Goal: Transaction & Acquisition: Purchase product/service

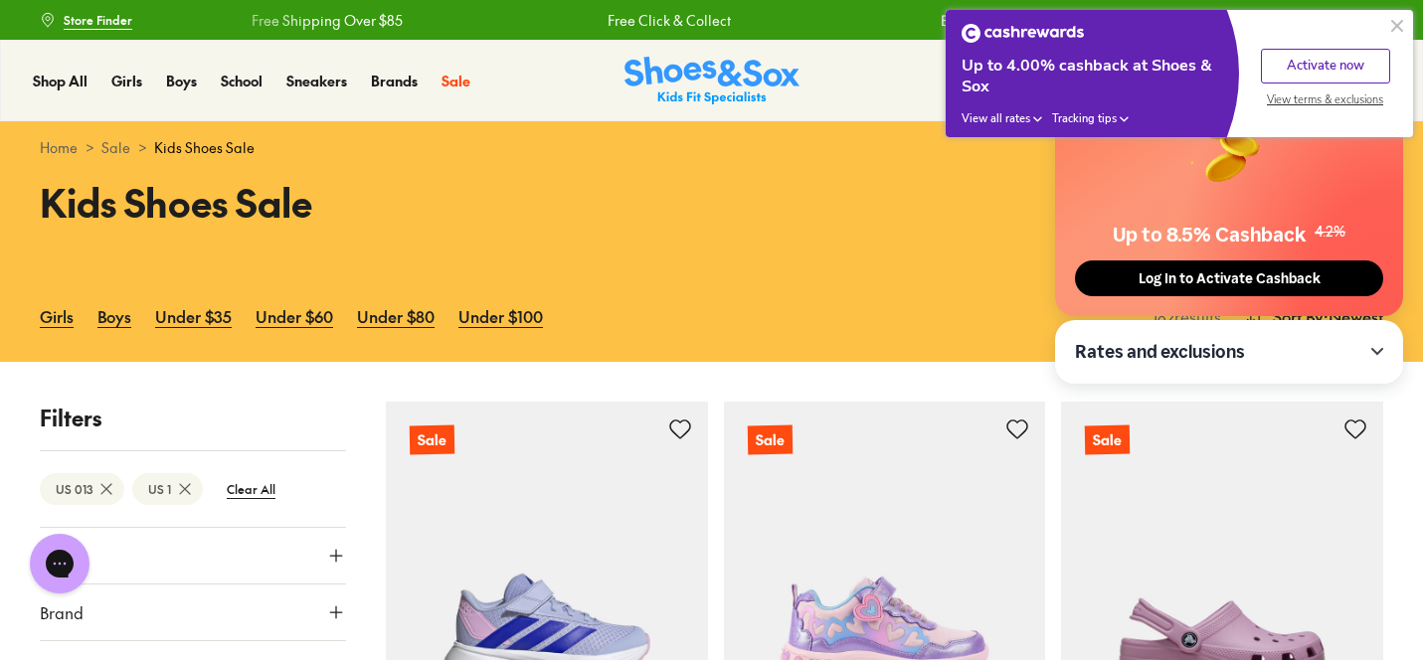
click at [1401, 25] on button at bounding box center [1398, 26] width 24 height 24
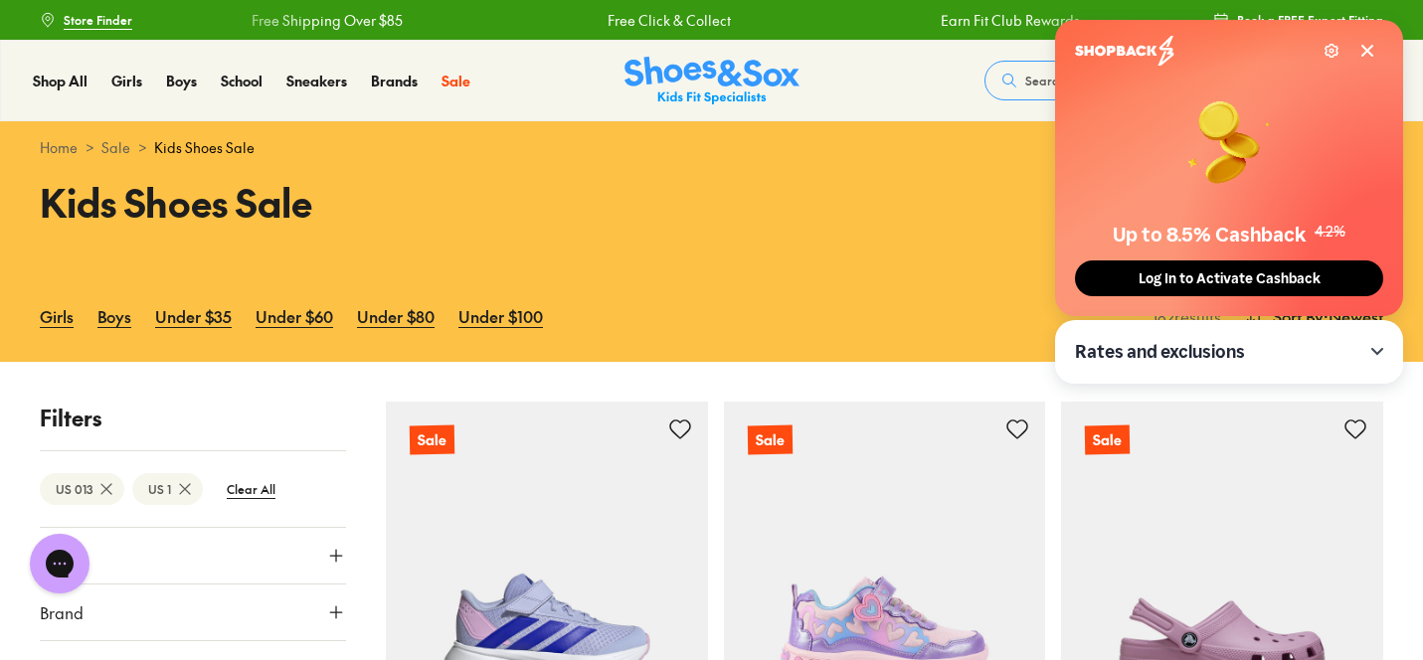
click at [1375, 55] on icon at bounding box center [1368, 51] width 16 height 16
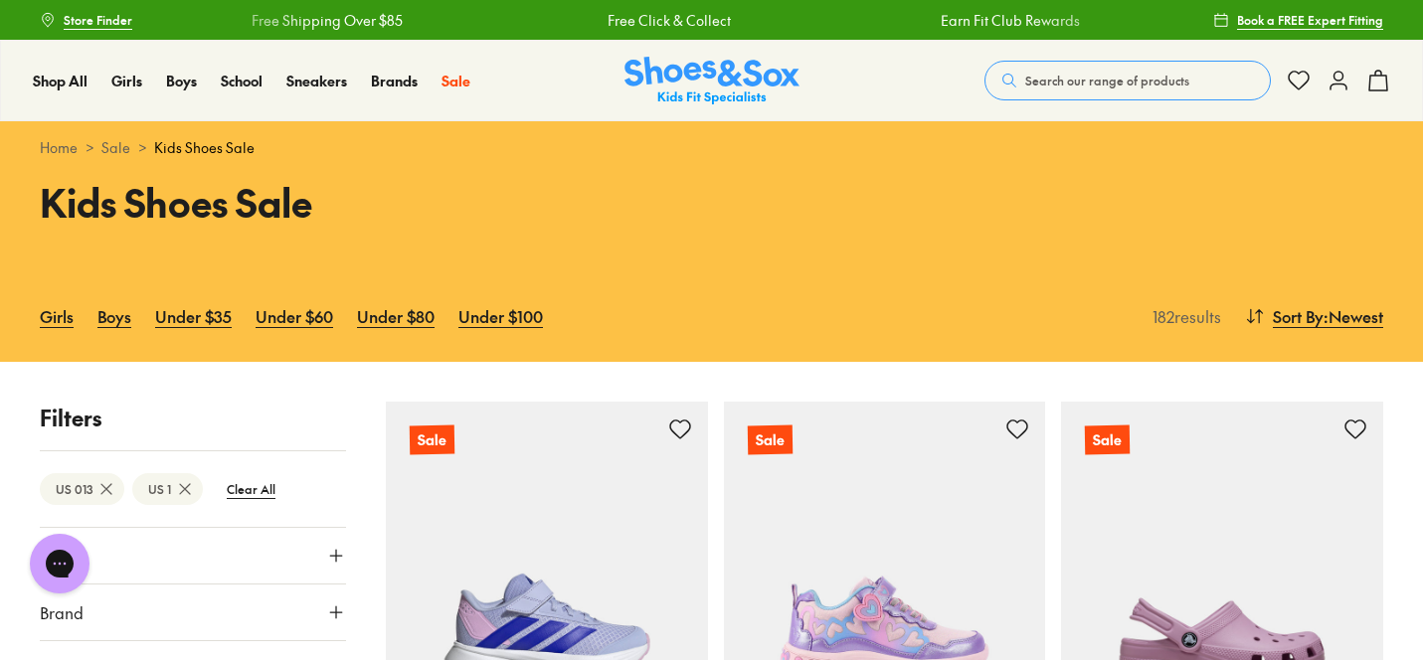
scroll to position [15, 0]
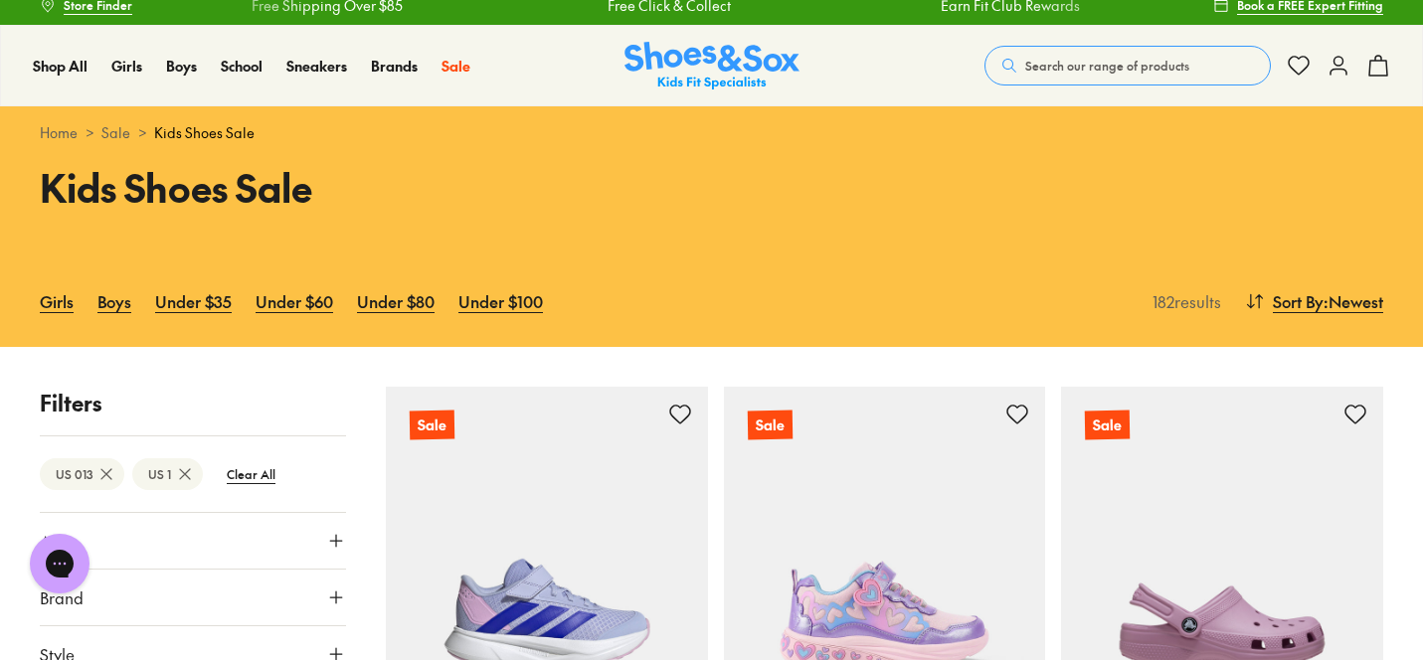
click at [181, 473] on icon at bounding box center [185, 475] width 20 height 20
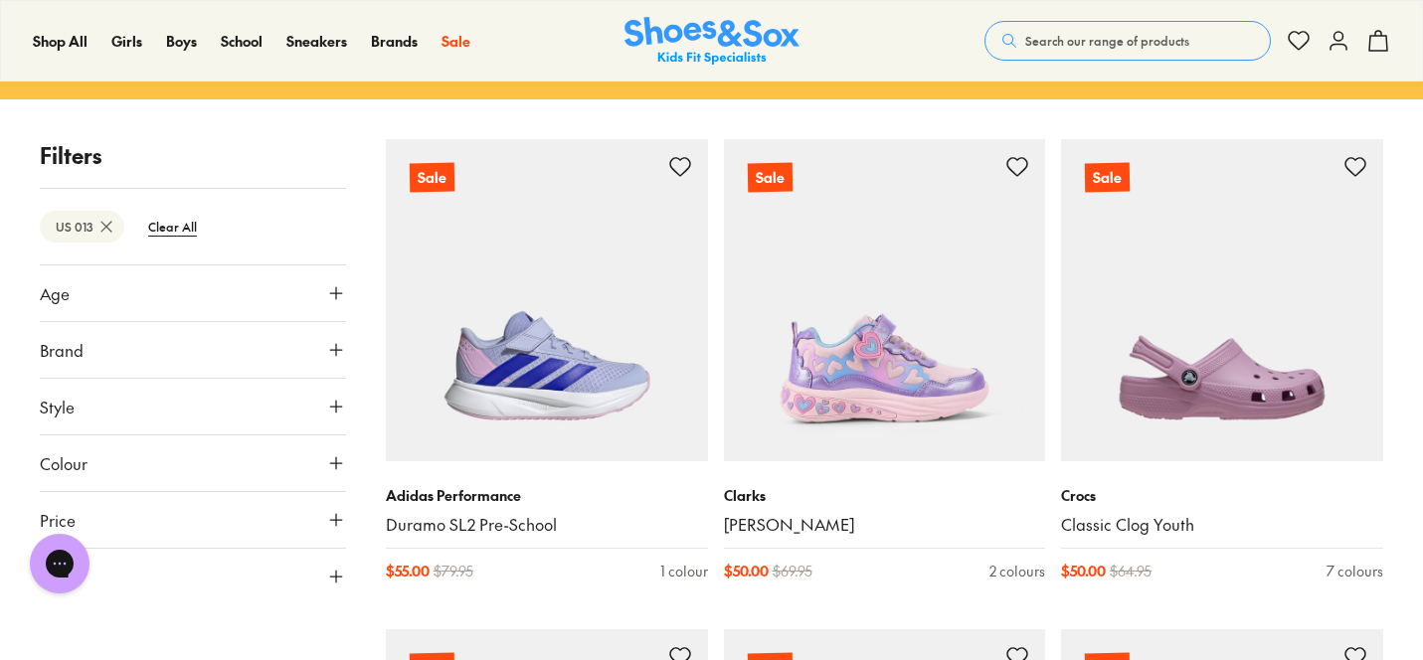
click at [102, 231] on icon at bounding box center [106, 227] width 20 height 20
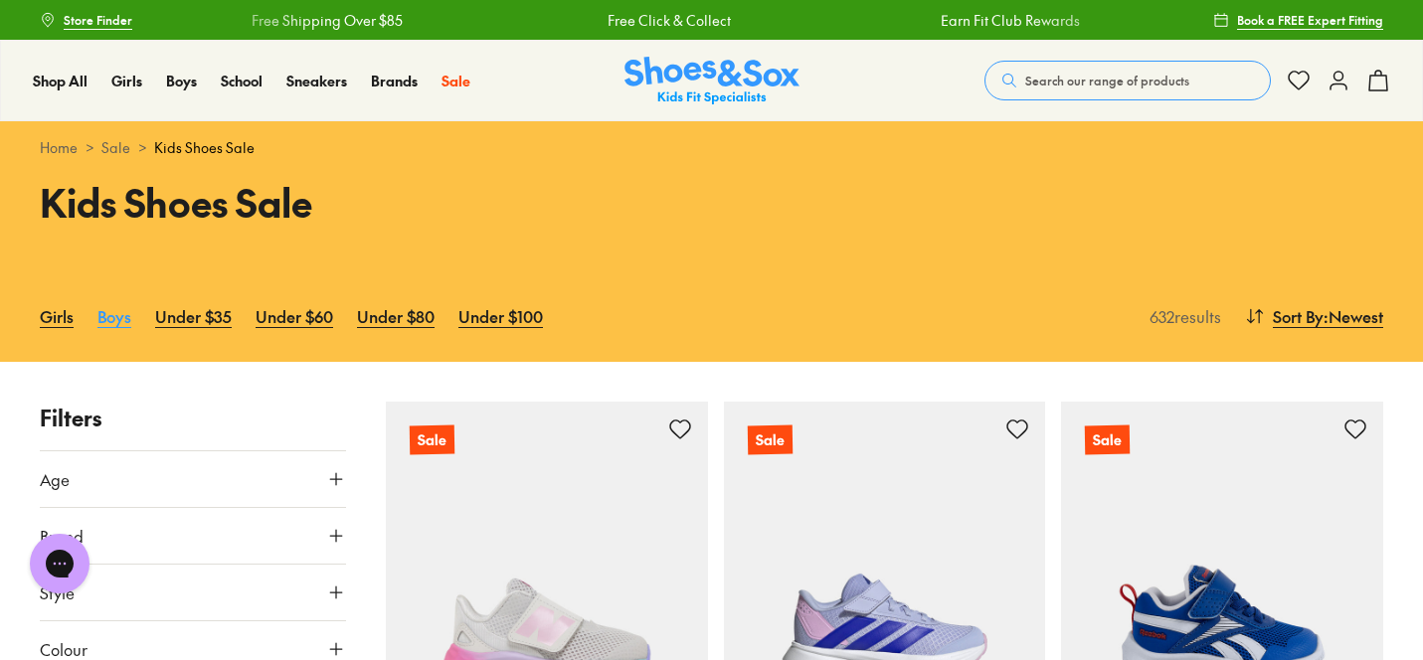
click at [118, 330] on link "Boys" at bounding box center [114, 316] width 34 height 44
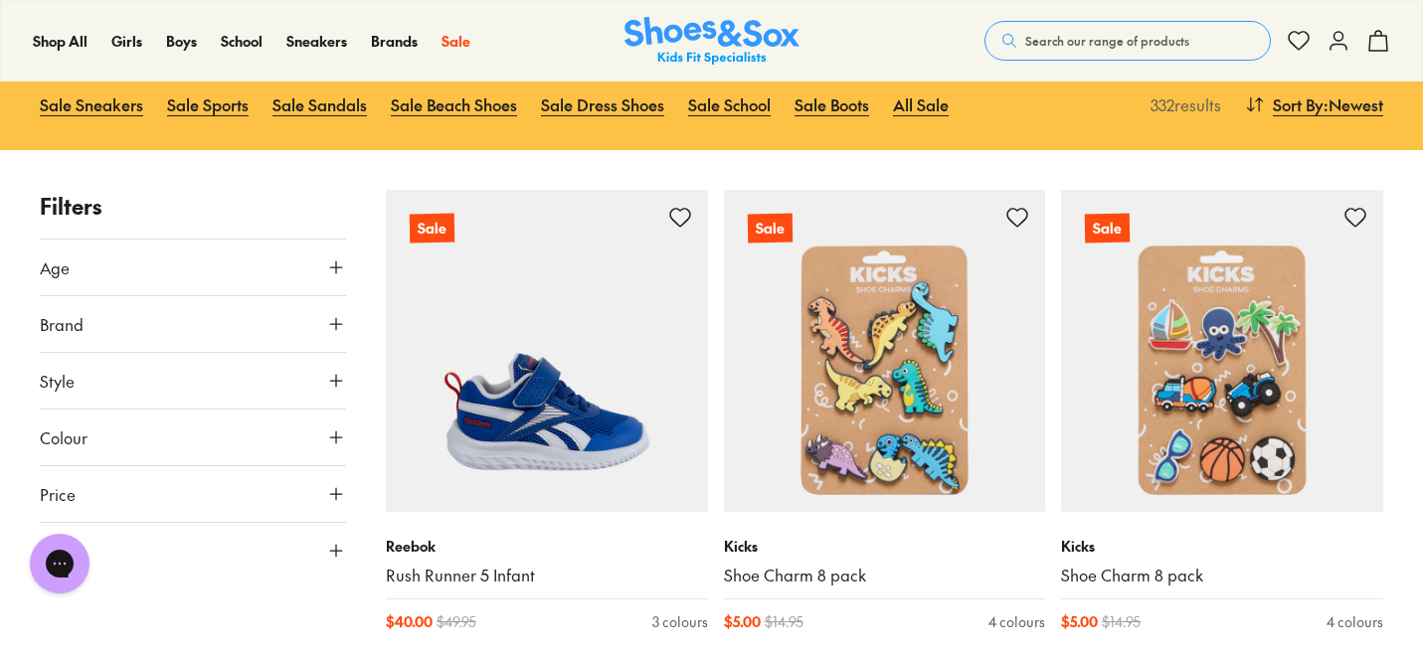
scroll to position [211, 0]
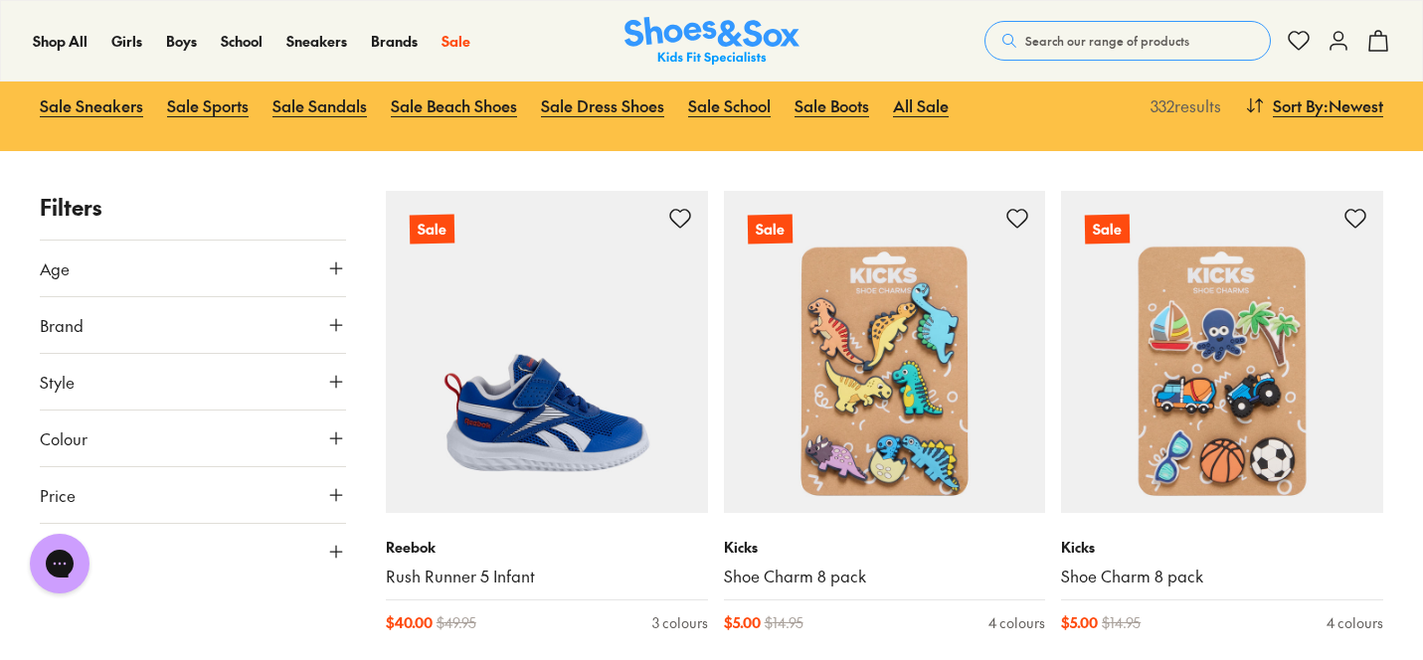
click at [334, 549] on icon at bounding box center [336, 552] width 20 height 20
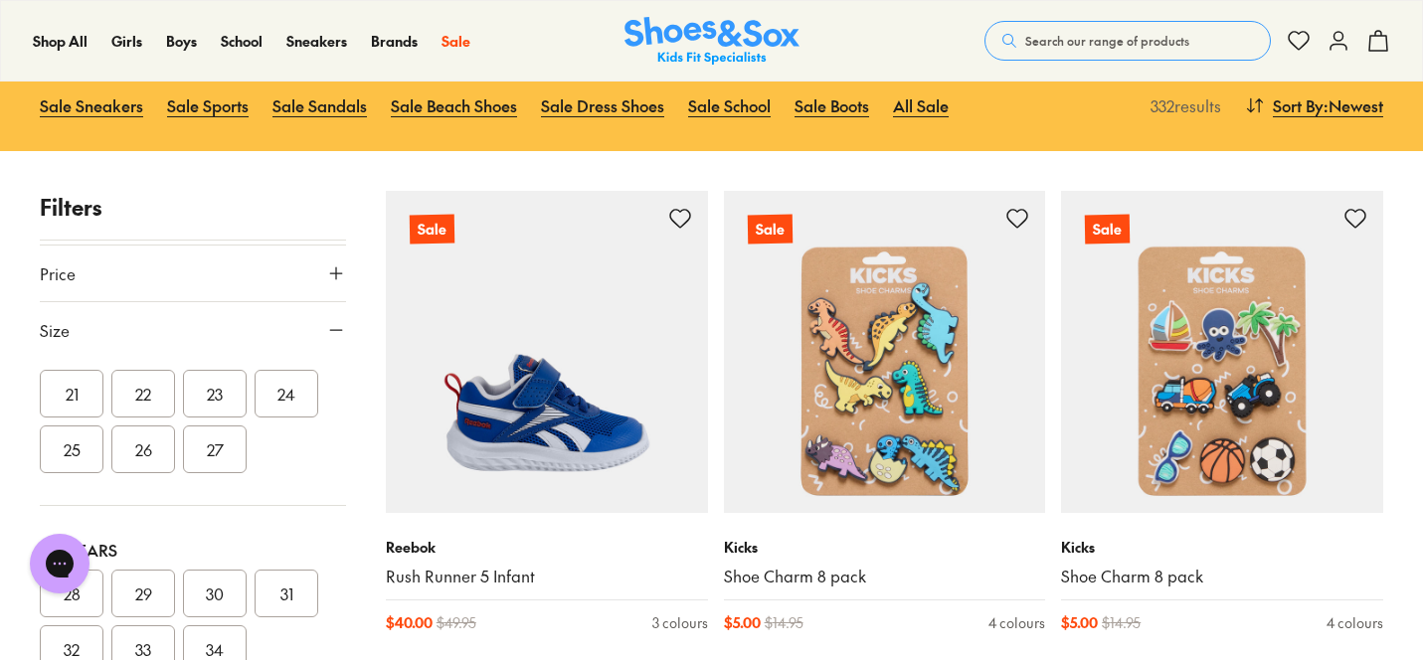
scroll to position [284, 0]
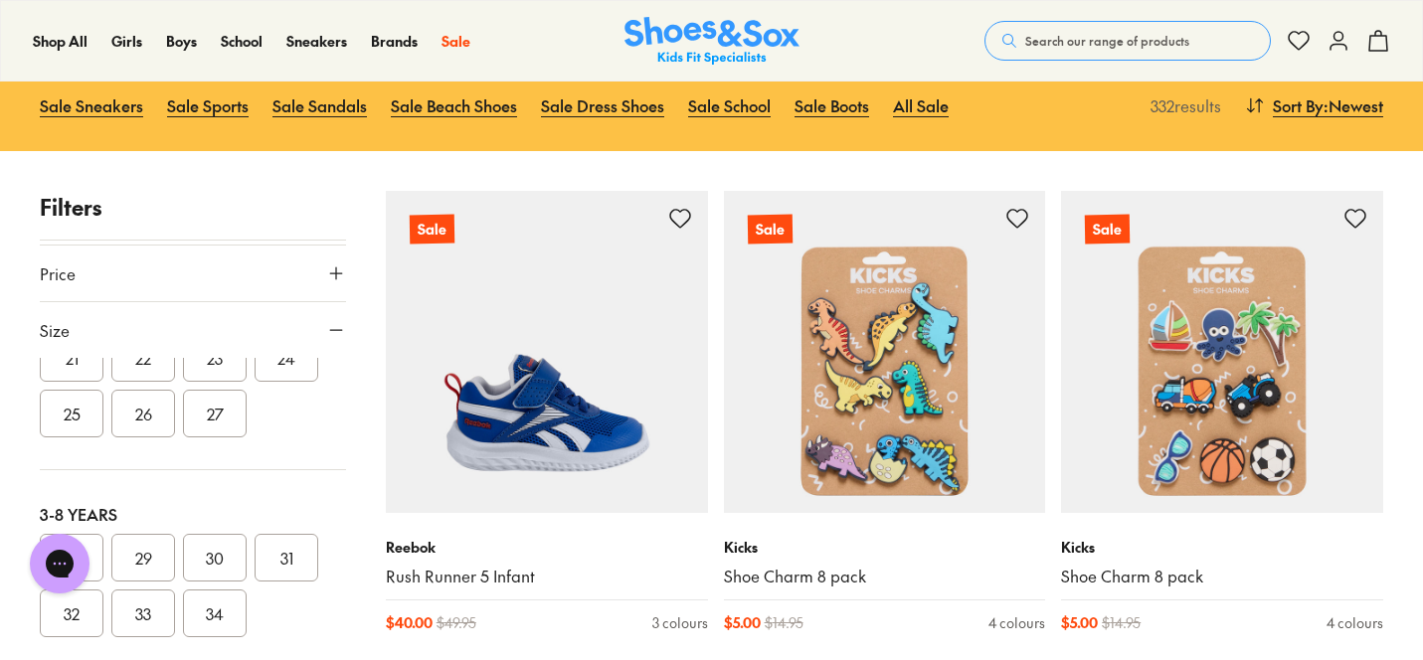
click at [291, 369] on button "24" at bounding box center [287, 358] width 64 height 48
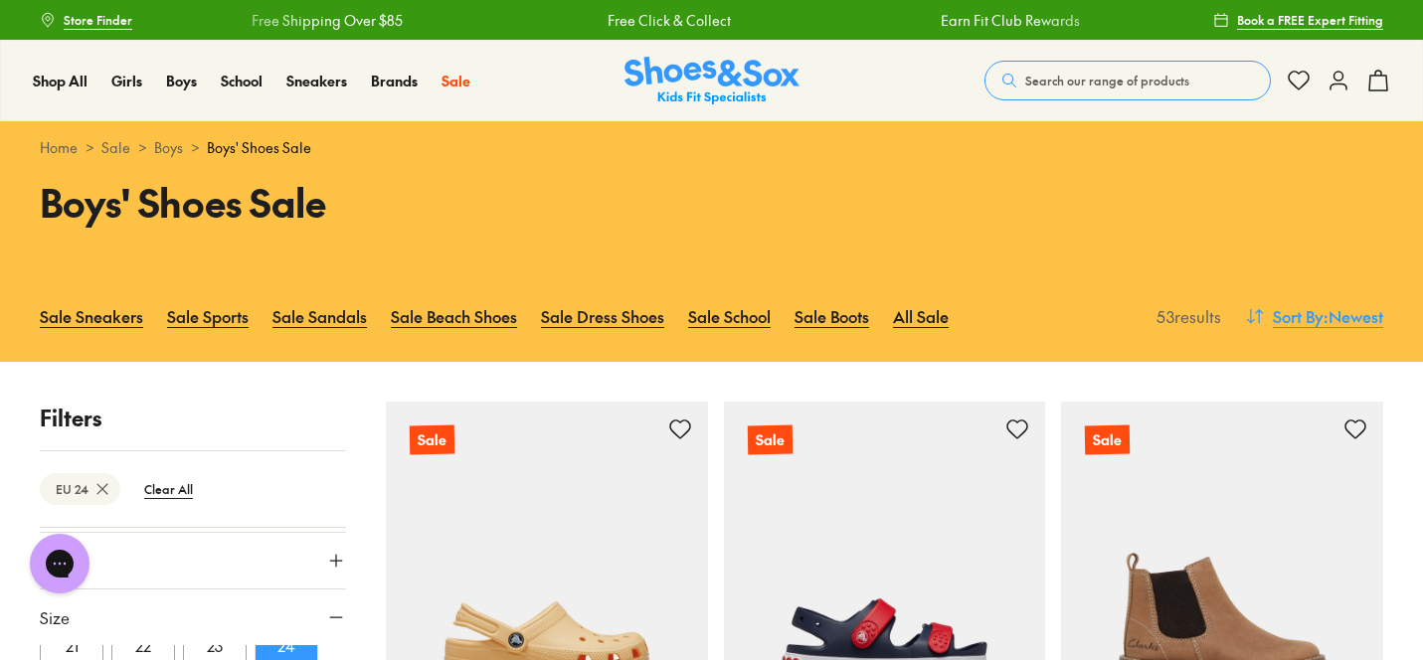
click at [1303, 312] on span "Sort By" at bounding box center [1298, 316] width 51 height 24
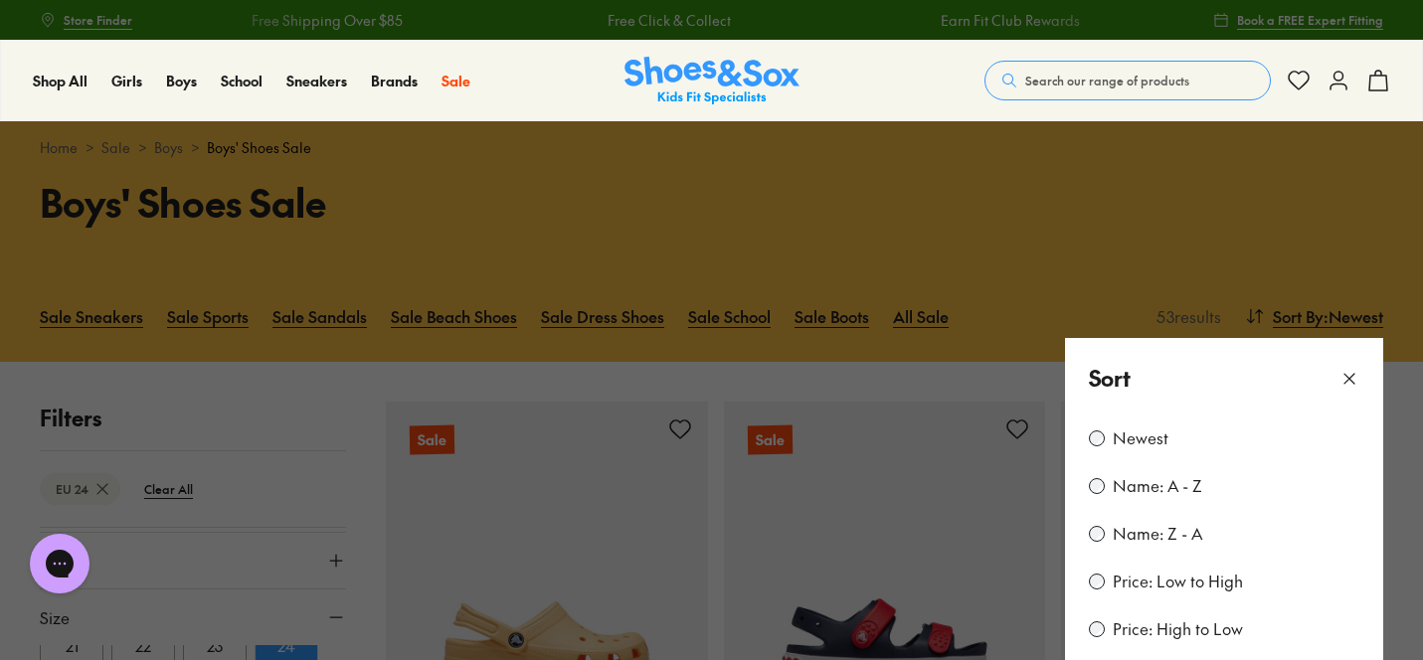
click at [1165, 582] on label "Price: Low to High" at bounding box center [1178, 582] width 130 height 22
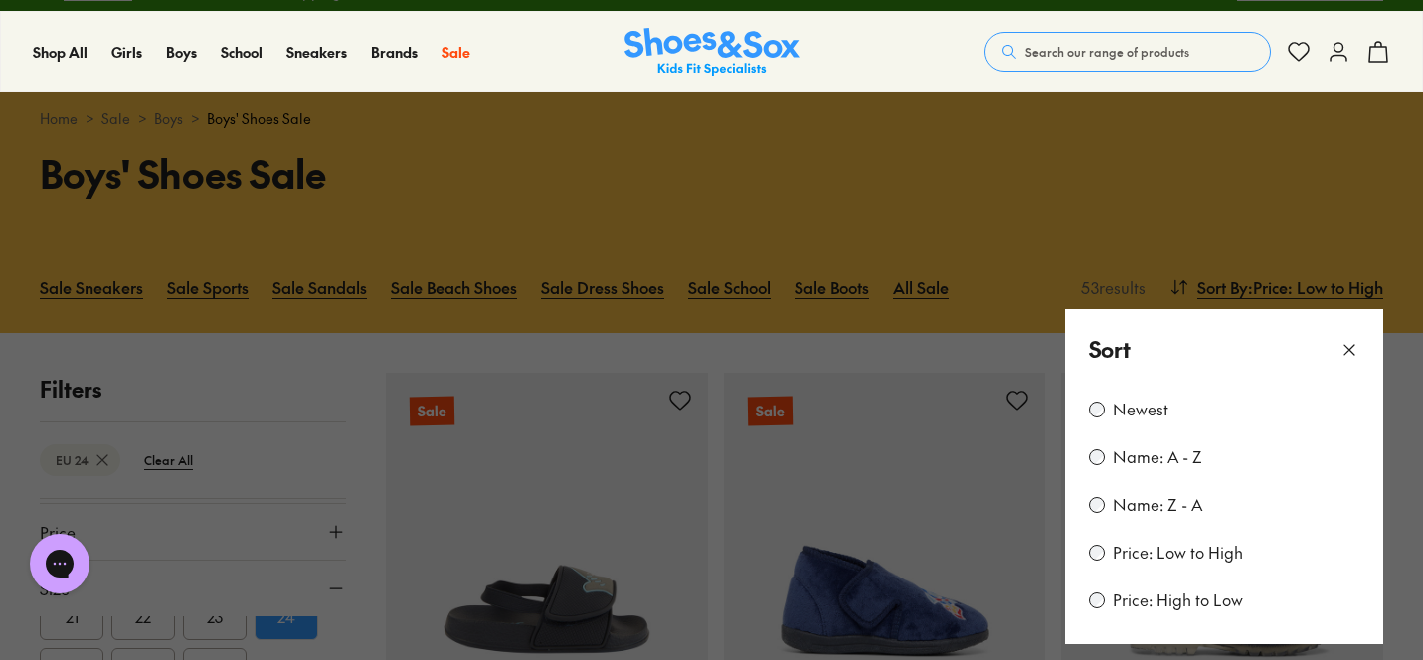
click at [1352, 355] on icon at bounding box center [1350, 350] width 20 height 20
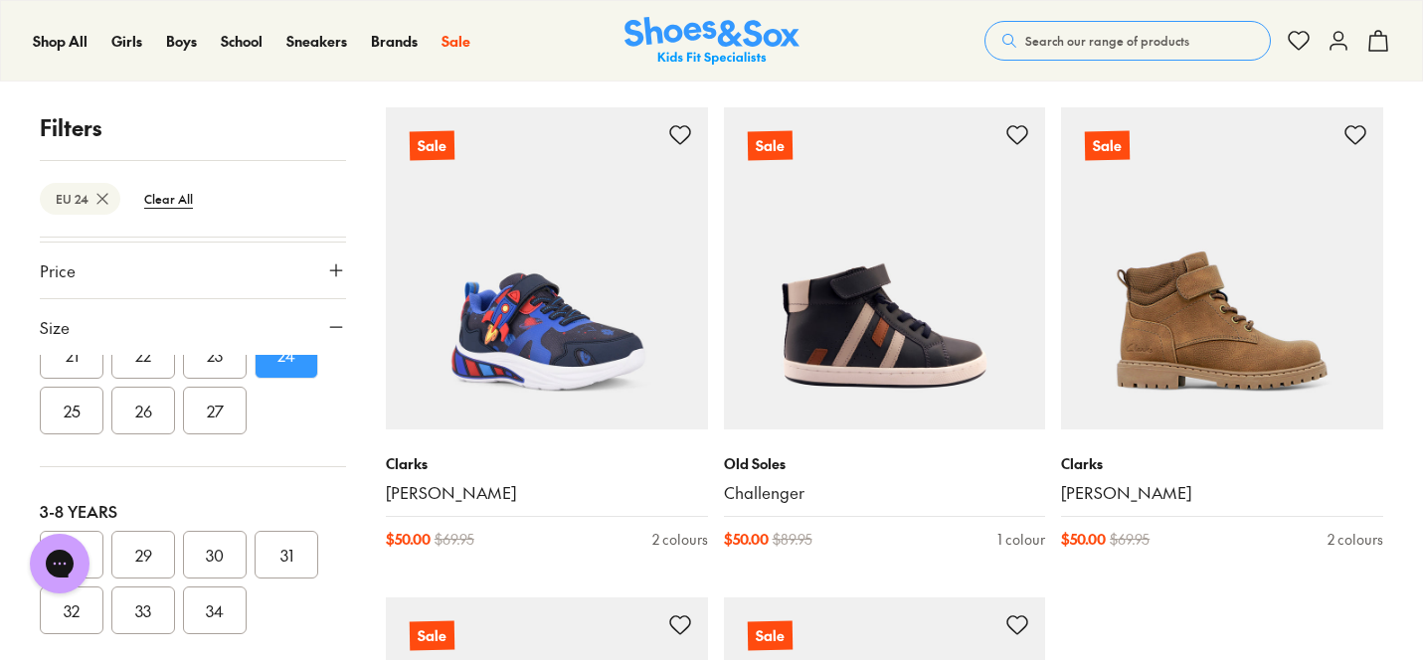
scroll to position [4719, 0]
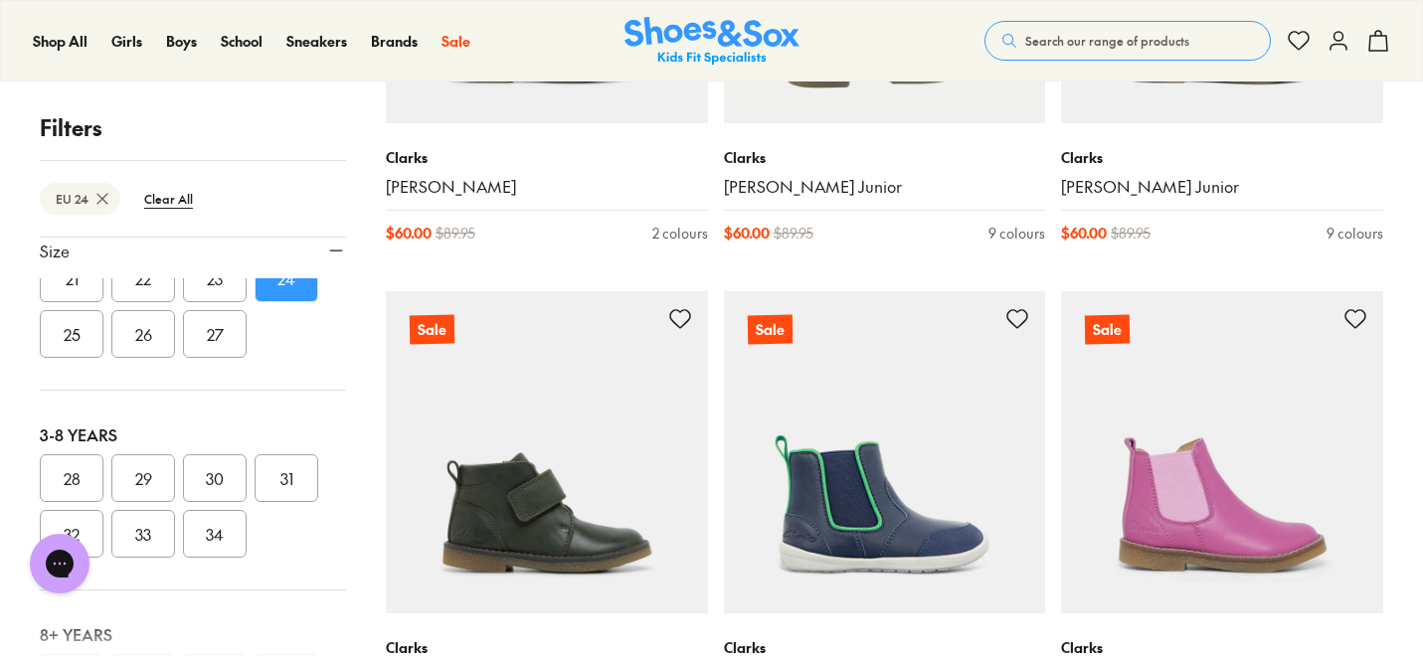
scroll to position [6987, 0]
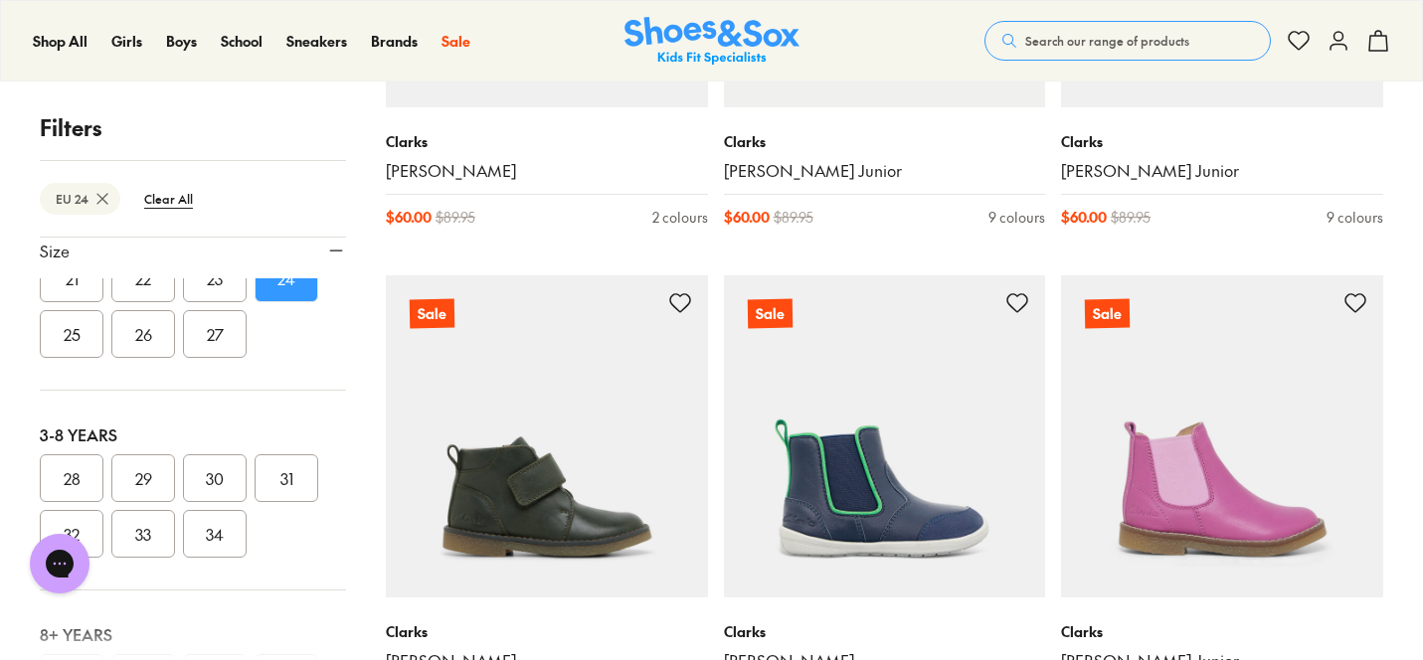
click at [328, 248] on icon at bounding box center [336, 251] width 20 height 20
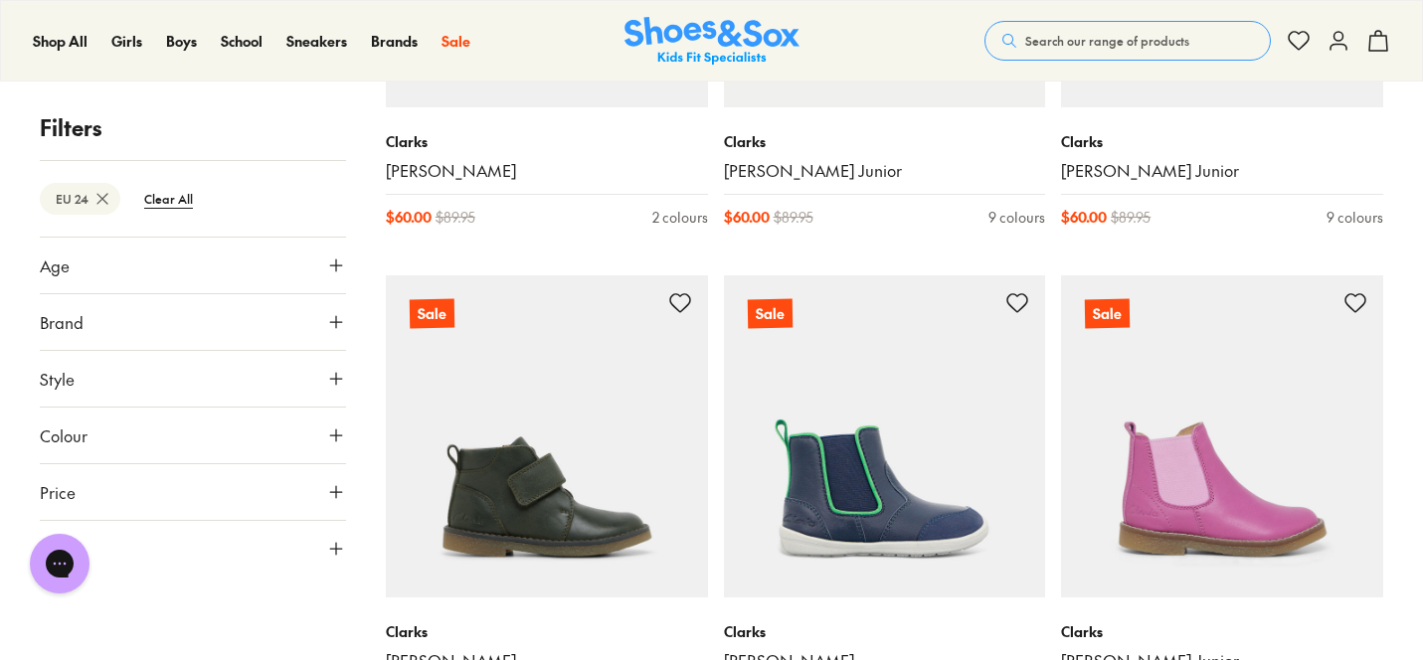
scroll to position [0, 0]
click at [300, 372] on button "Style" at bounding box center [193, 379] width 306 height 56
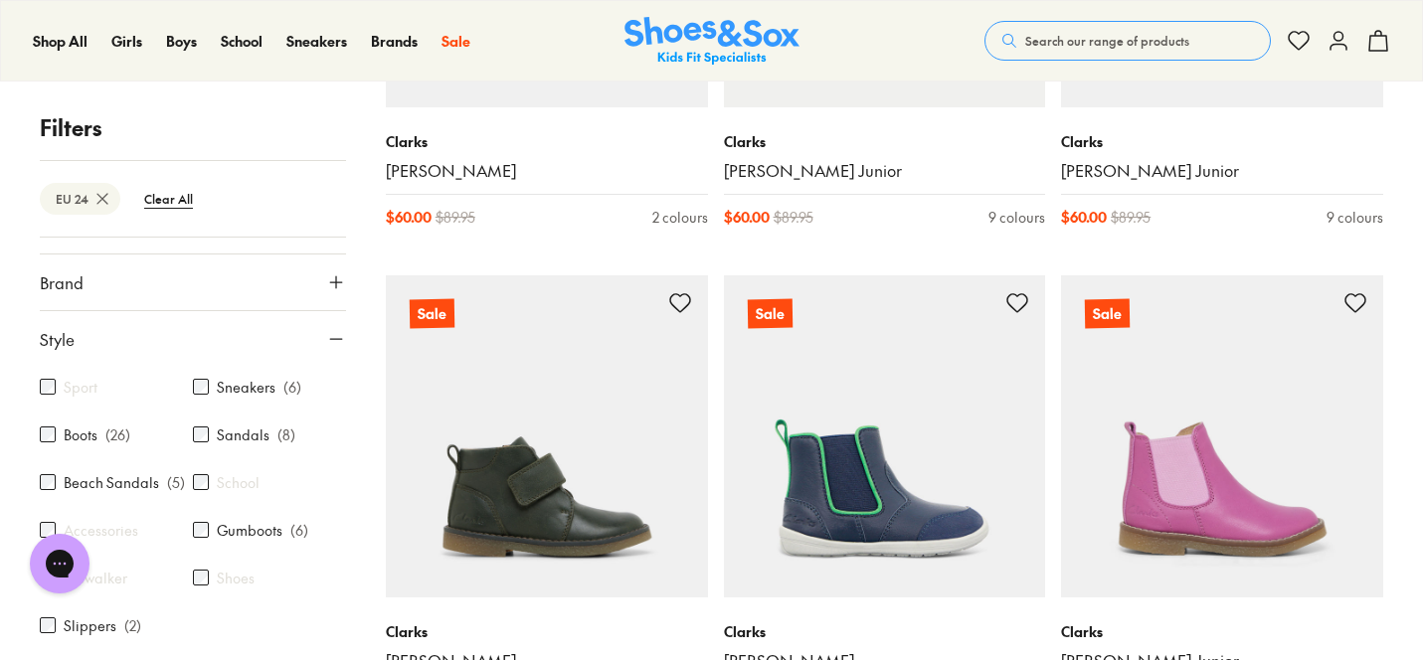
scroll to position [51, 0]
